Goal: Task Accomplishment & Management: Manage account settings

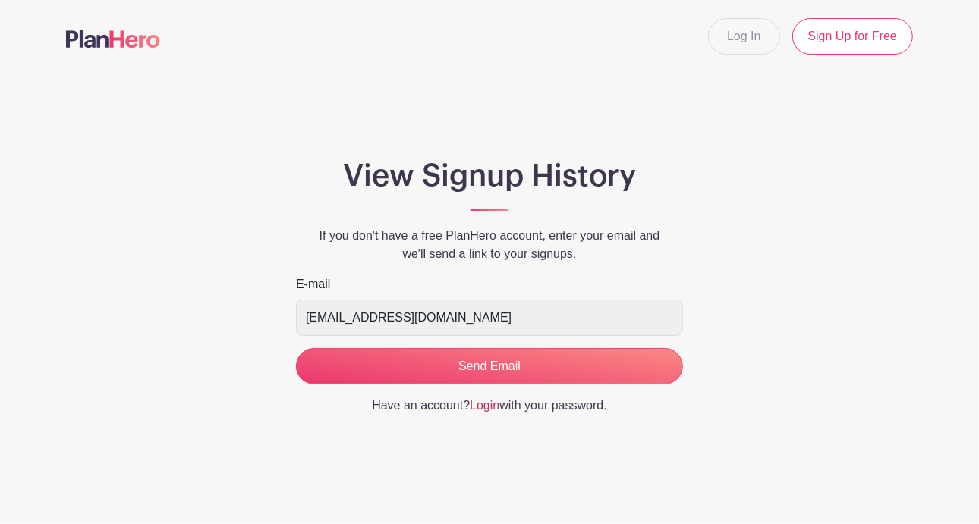
click at [489, 407] on link "Login" at bounding box center [485, 405] width 30 height 13
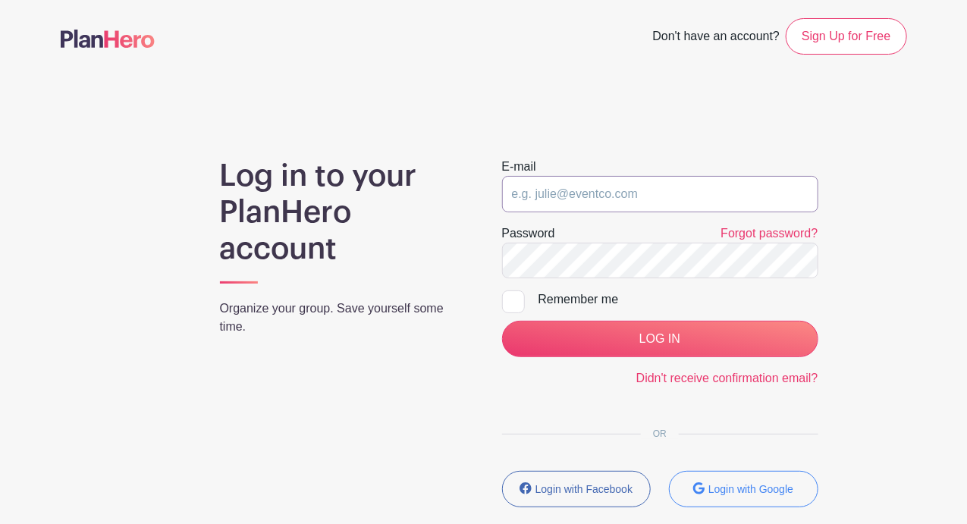
click at [542, 196] on input "email" at bounding box center [660, 194] width 316 height 36
type input "[EMAIL_ADDRESS][DOMAIN_NAME]"
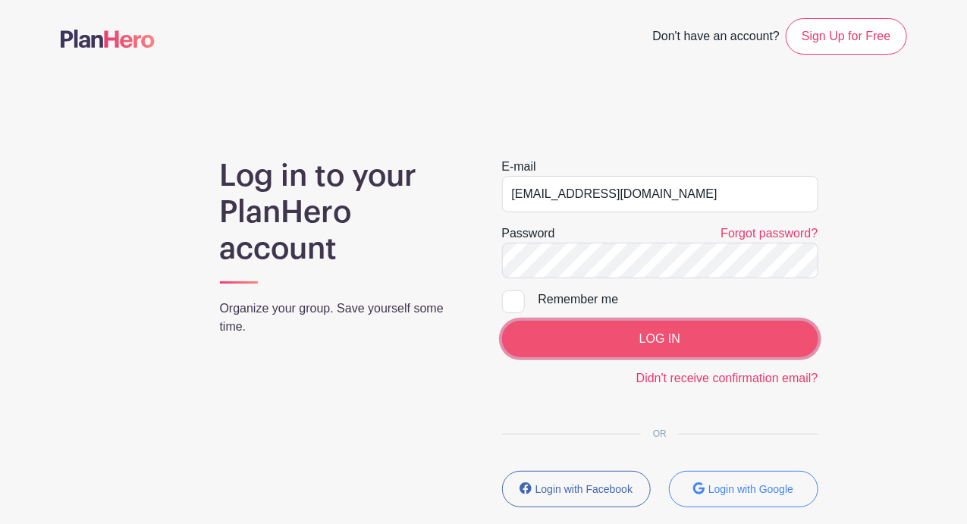
click at [662, 341] on input "LOG IN" at bounding box center [660, 339] width 316 height 36
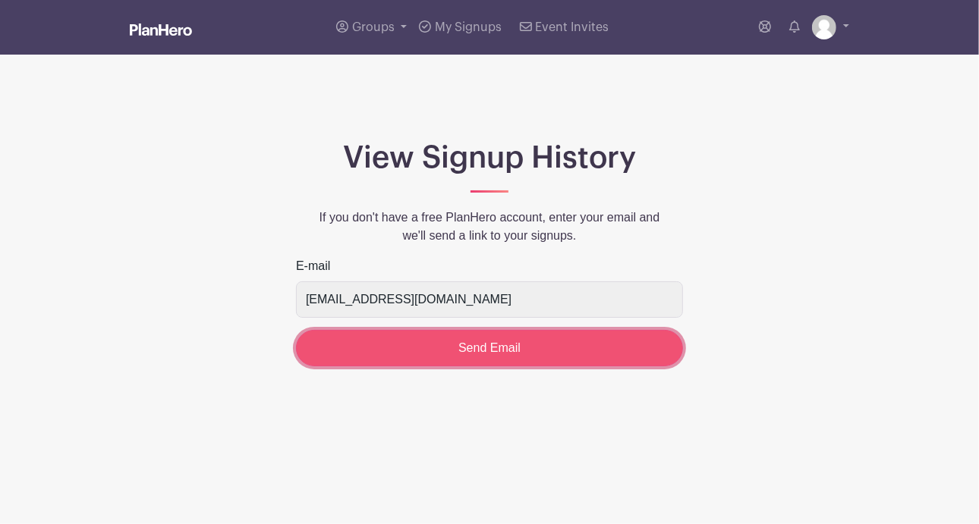
click at [514, 345] on input "Send Email" at bounding box center [489, 348] width 387 height 36
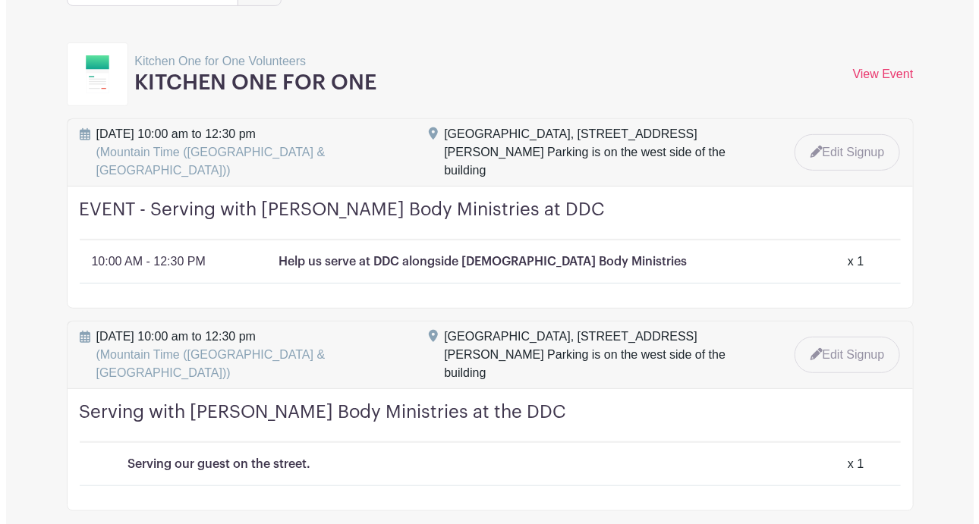
scroll to position [190, 0]
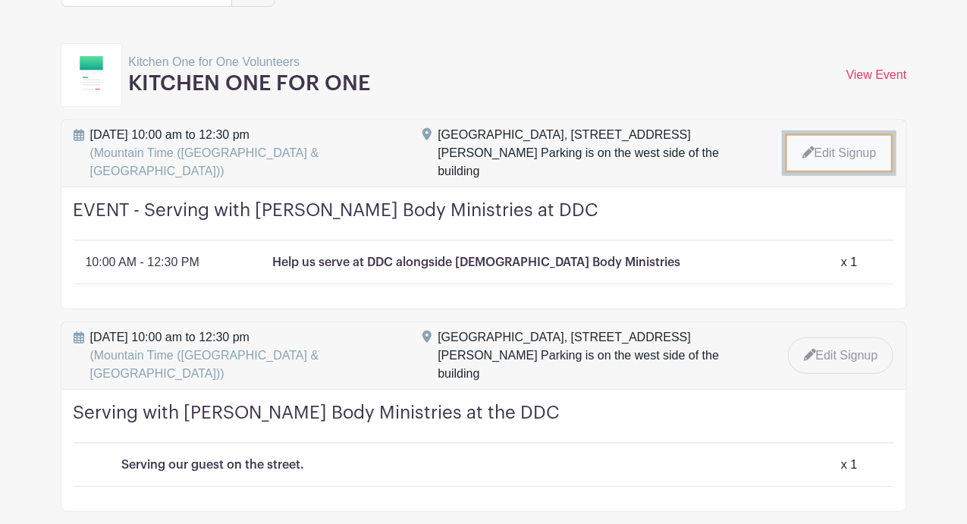
click at [844, 139] on link "Edit Signup" at bounding box center [839, 153] width 109 height 39
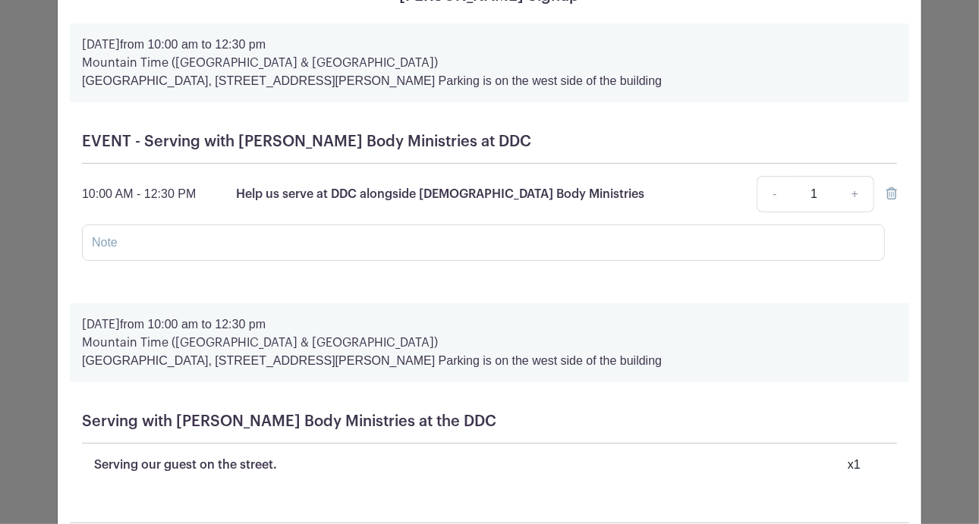
scroll to position [65, 0]
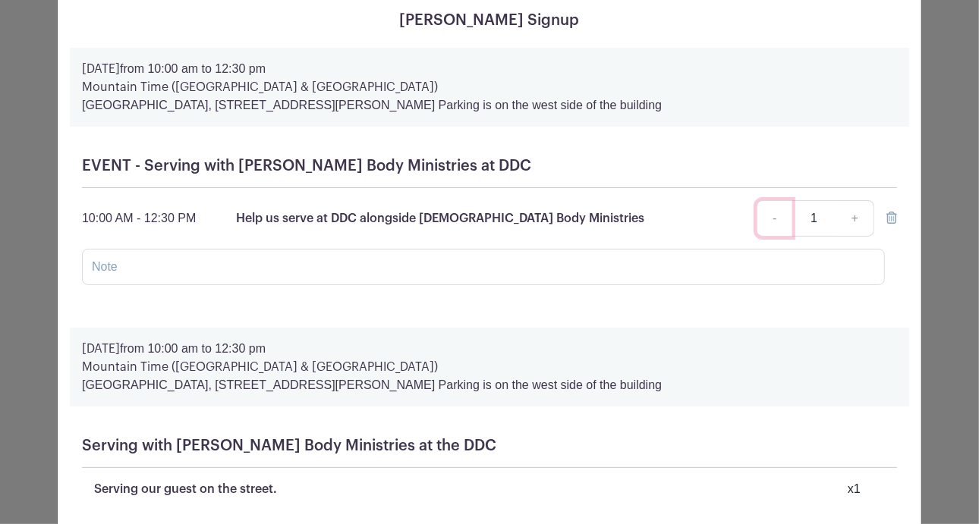
click at [772, 216] on link "-" at bounding box center [773, 218] width 35 height 36
click at [886, 215] on icon at bounding box center [891, 218] width 11 height 12
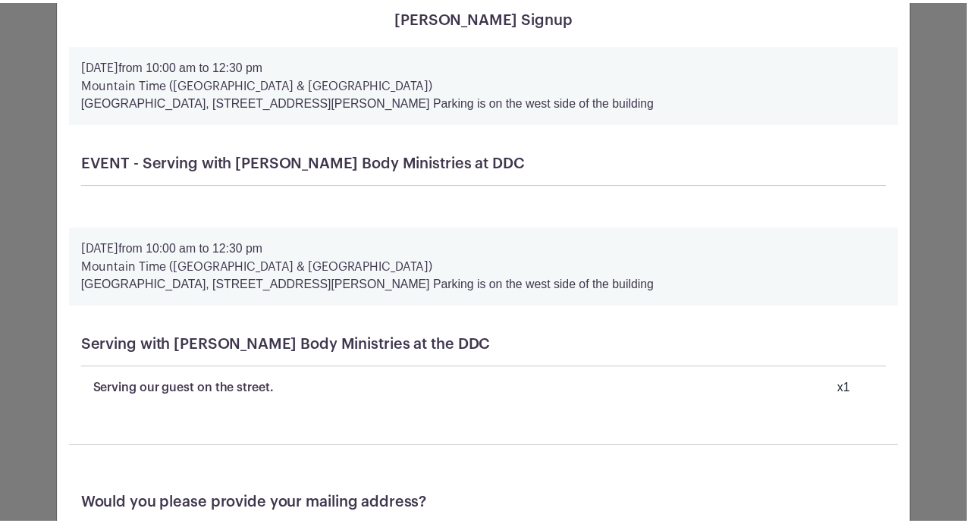
scroll to position [0, 0]
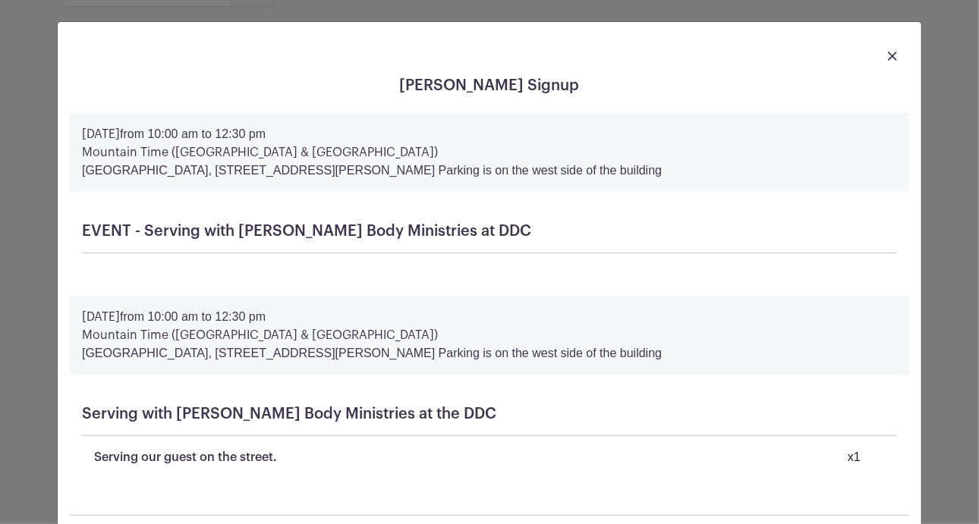
click at [888, 57] on img at bounding box center [892, 56] width 9 height 9
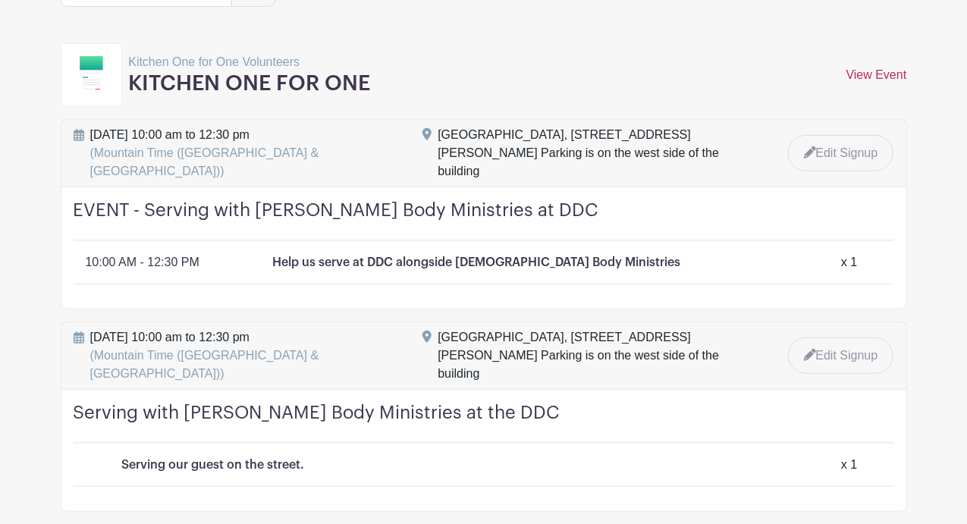
click at [871, 71] on link "View Event" at bounding box center [877, 74] width 61 height 13
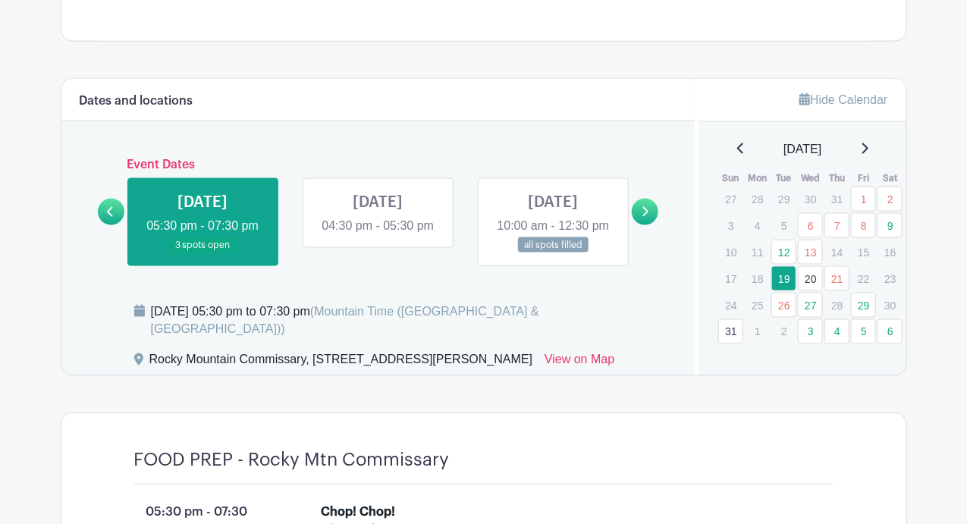
scroll to position [814, 0]
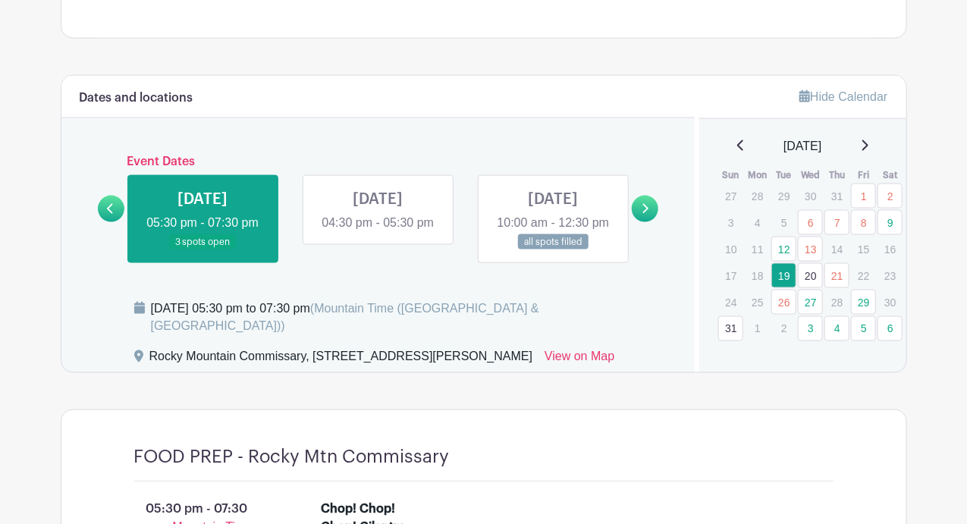
click at [553, 250] on link at bounding box center [553, 250] width 0 height 0
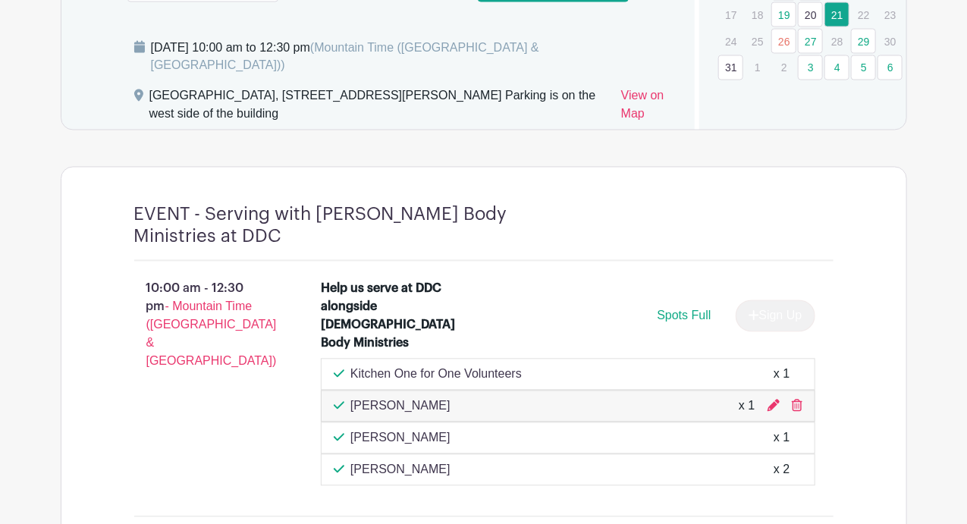
scroll to position [1099, 0]
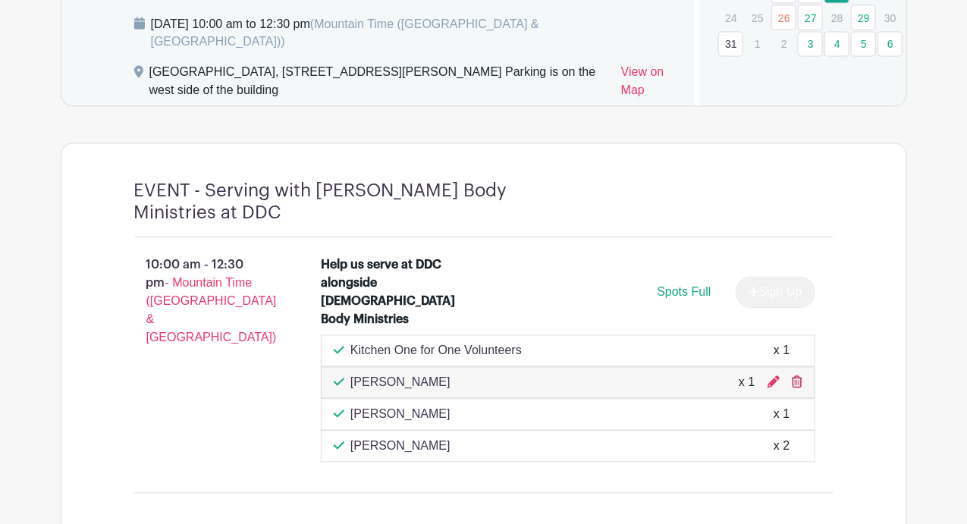
click at [797, 378] on icon at bounding box center [797, 382] width 11 height 12
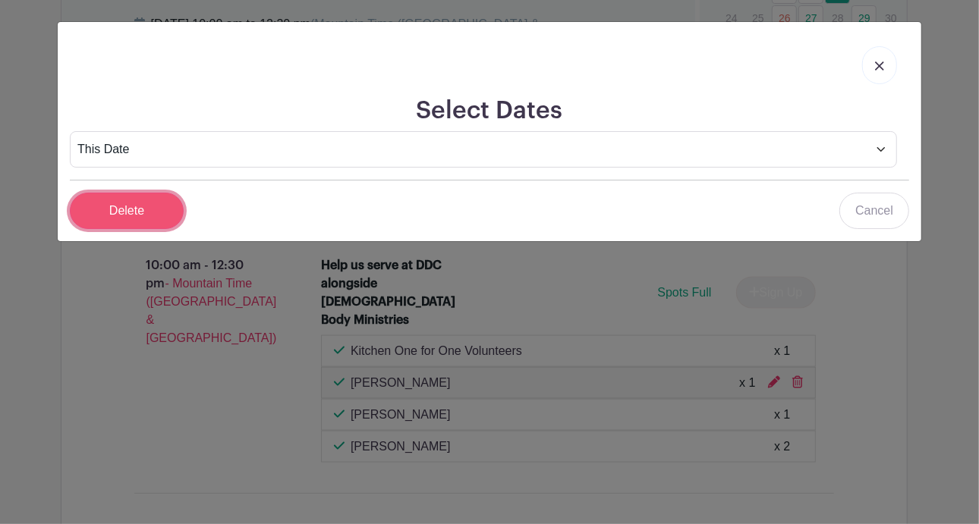
click at [122, 206] on input "Delete" at bounding box center [127, 211] width 114 height 36
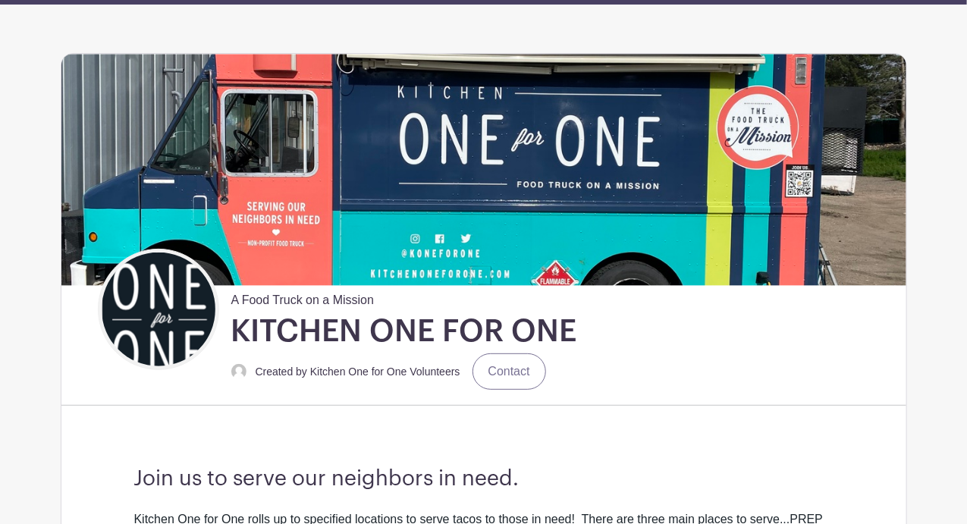
scroll to position [0, 0]
